Goal: Task Accomplishment & Management: Manage account settings

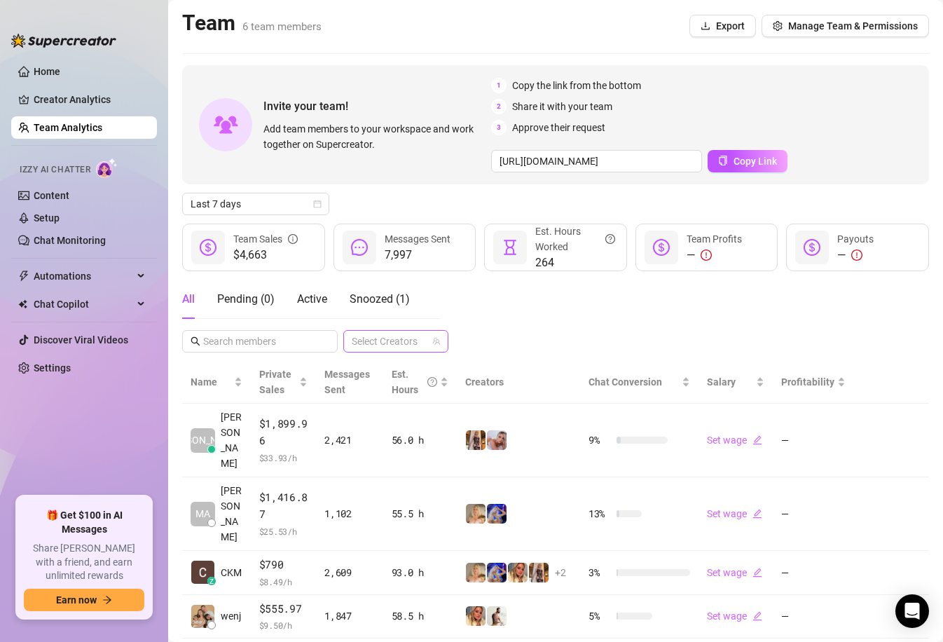
scroll to position [114, 0]
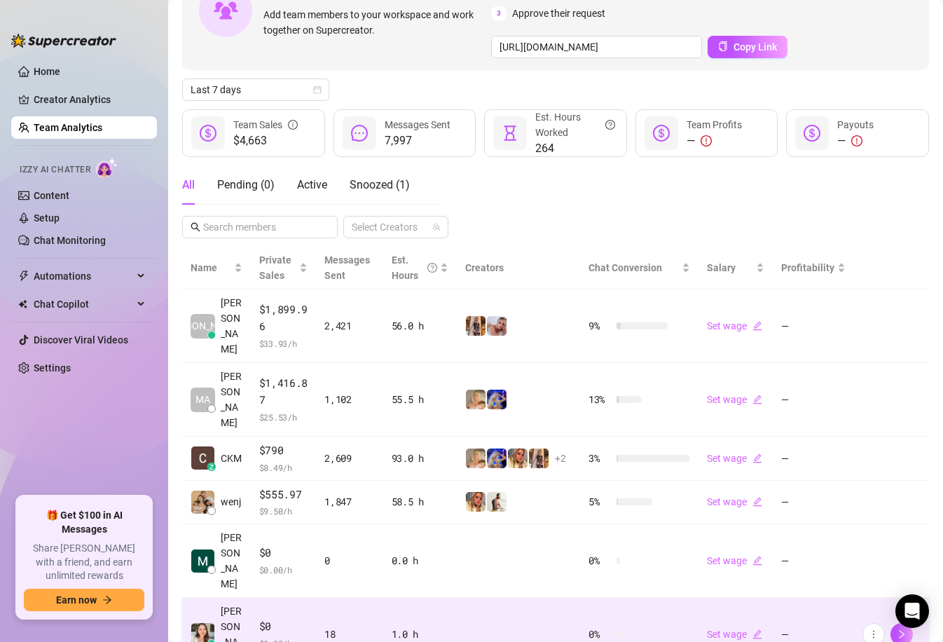
click at [330, 597] on td "18" at bounding box center [349, 634] width 67 height 74
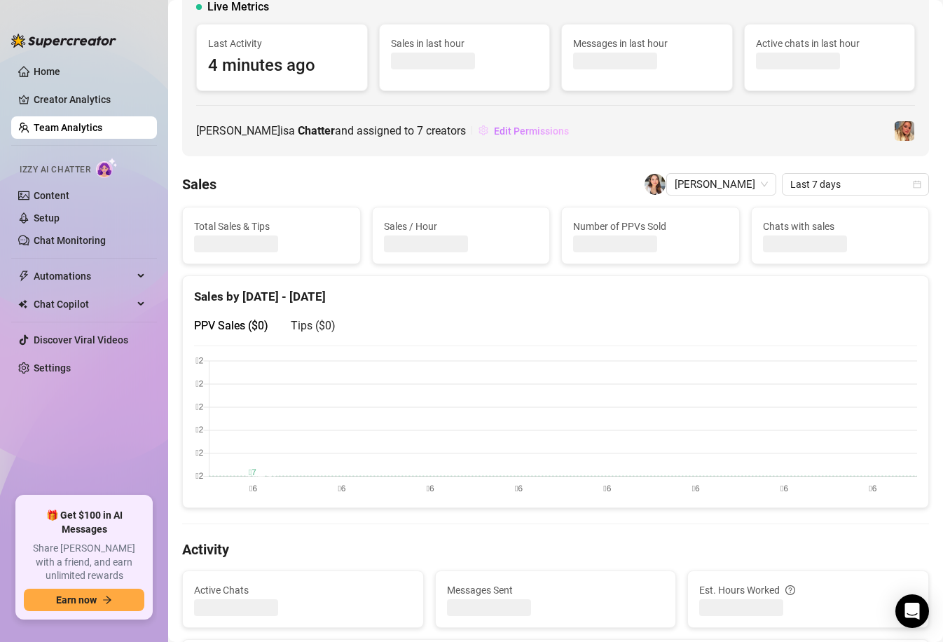
click at [527, 137] on span "Edit Permissions" at bounding box center [531, 130] width 75 height 11
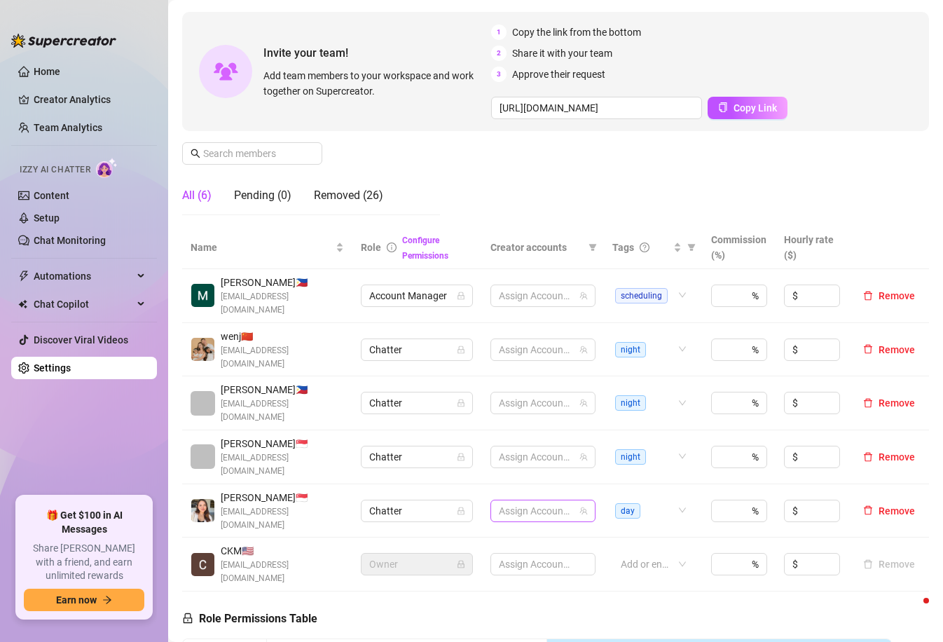
click at [544, 501] on div at bounding box center [535, 511] width 85 height 20
click at [581, 506] on icon "team" at bounding box center [583, 510] width 8 height 8
click at [561, 162] on div "Manage Team Members Manage your team members, their commission and hourly rate,…" at bounding box center [555, 96] width 747 height 261
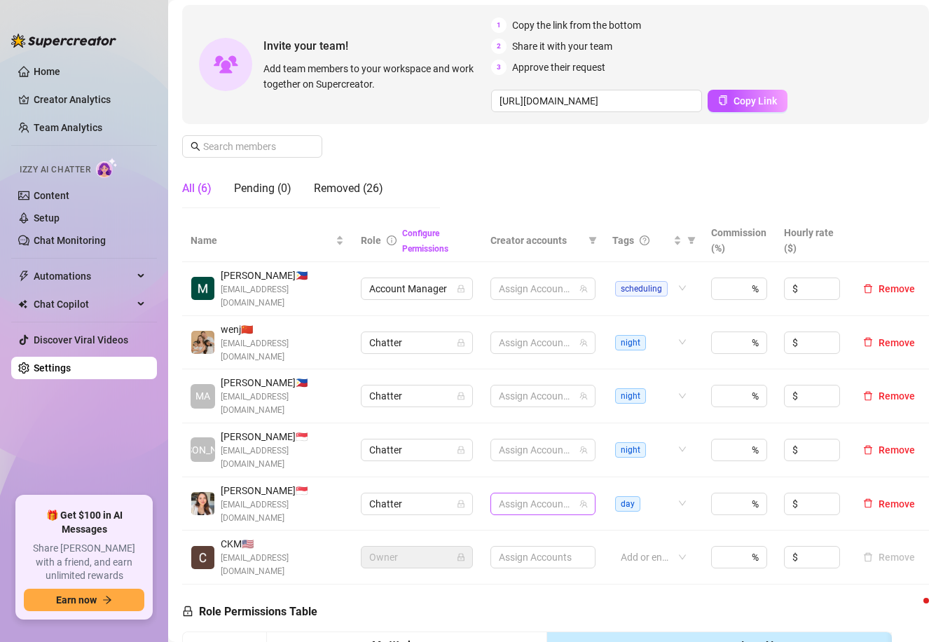
click at [567, 494] on div at bounding box center [535, 504] width 85 height 20
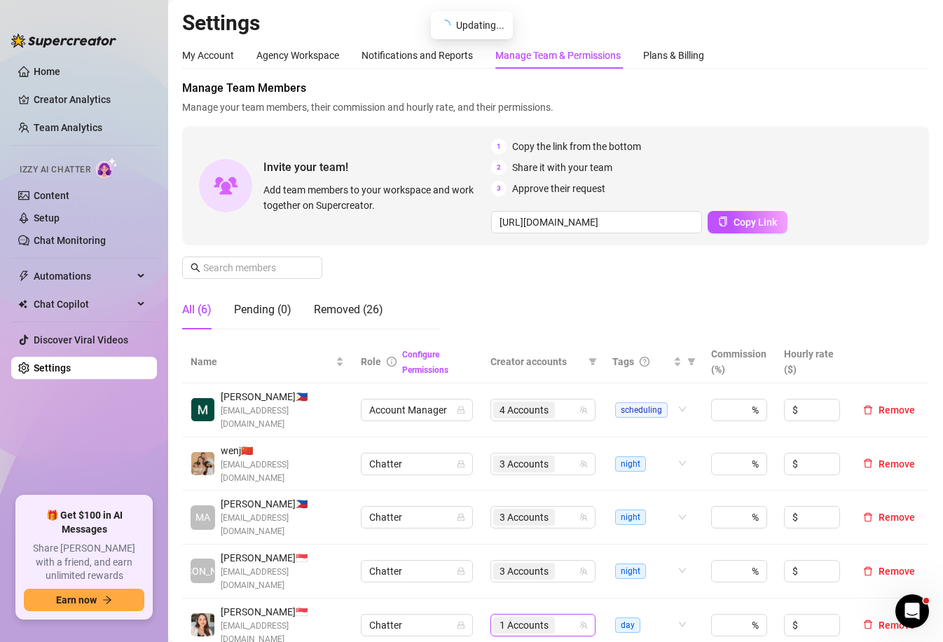
scroll to position [0, 0]
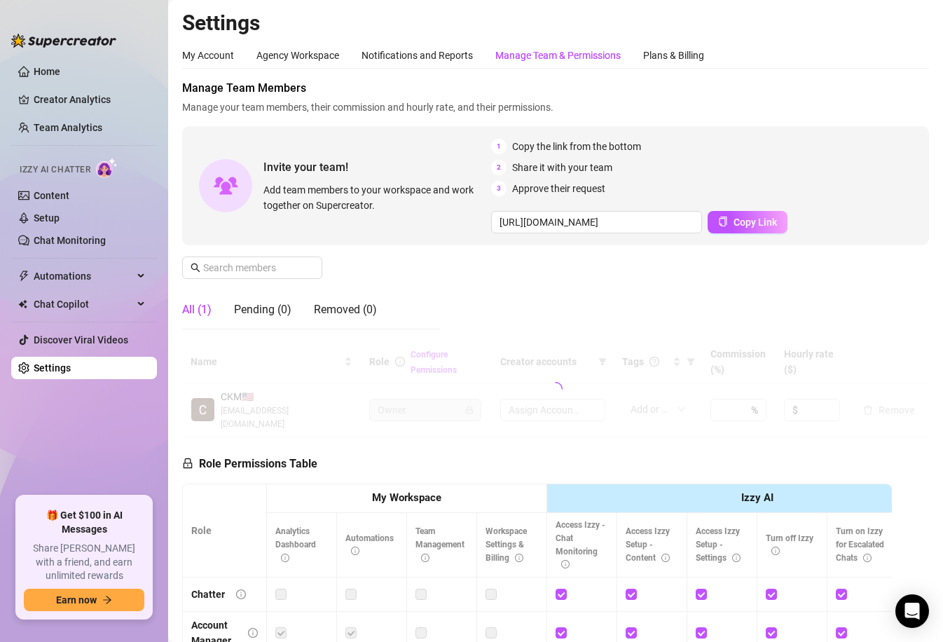
click at [550, 63] on div "Manage Team & Permissions" at bounding box center [557, 55] width 125 height 27
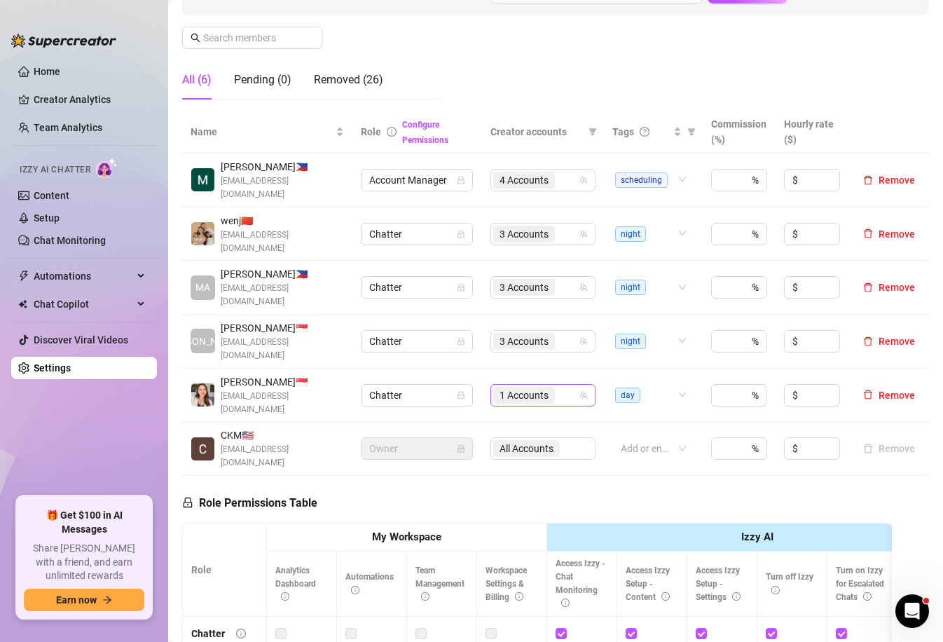
click at [567, 385] on div "1 Accounts" at bounding box center [535, 395] width 85 height 20
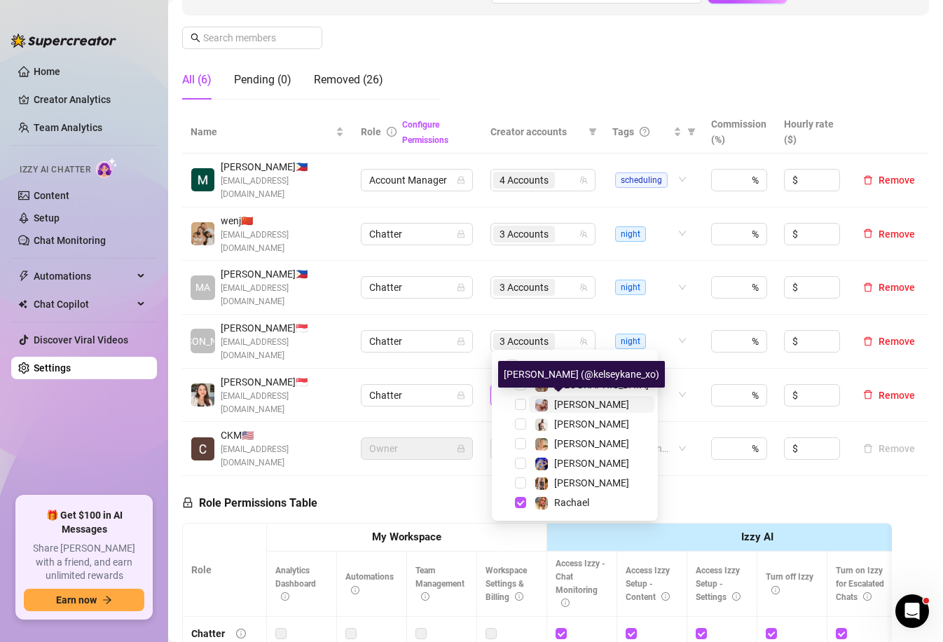
click at [572, 401] on span "[PERSON_NAME]" at bounding box center [591, 404] width 75 height 11
